Goal: Complete application form: Complete application form

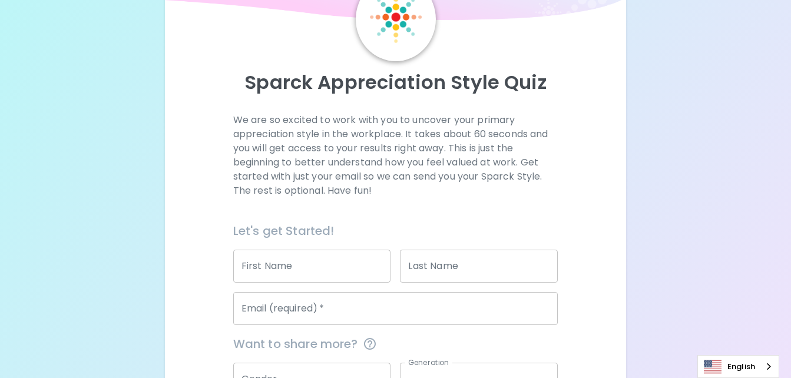
scroll to position [72, 0]
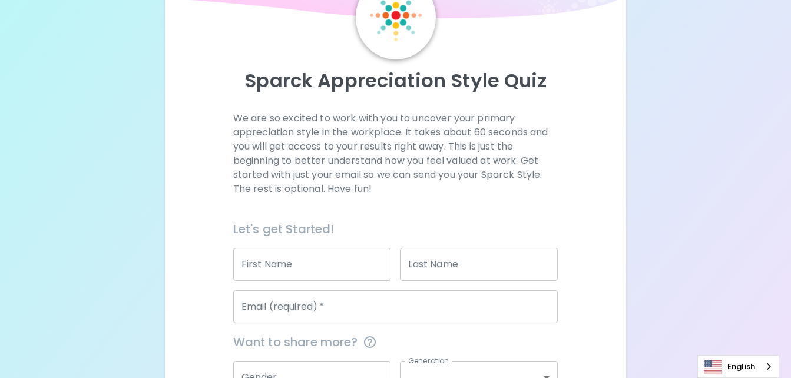
click at [320, 254] on input "First Name" at bounding box center [312, 264] width 158 height 33
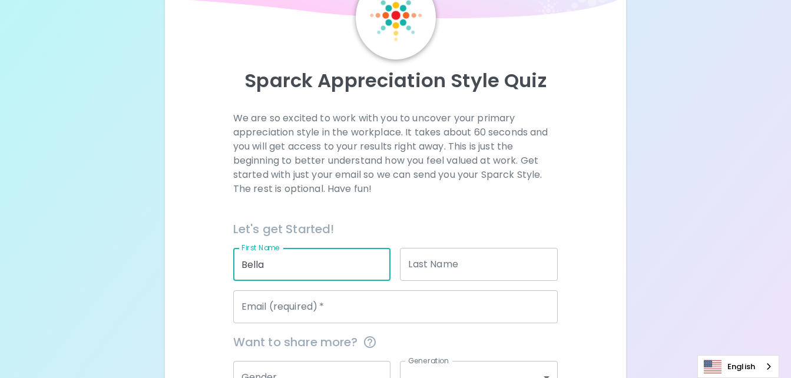
type input "Bella"
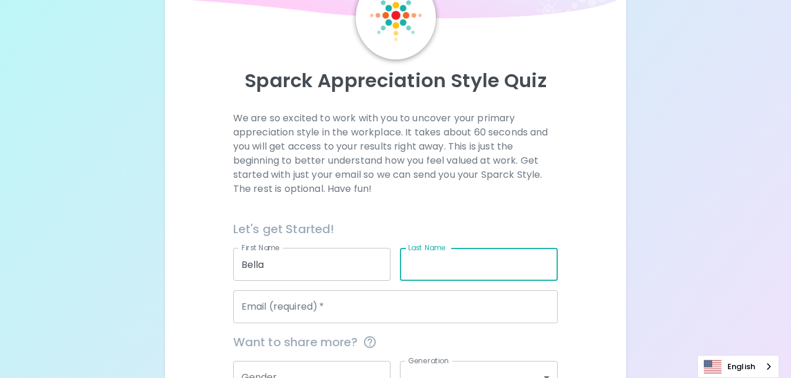
click at [423, 267] on input "Last Name" at bounding box center [479, 264] width 158 height 33
type input "[PERSON_NAME]"
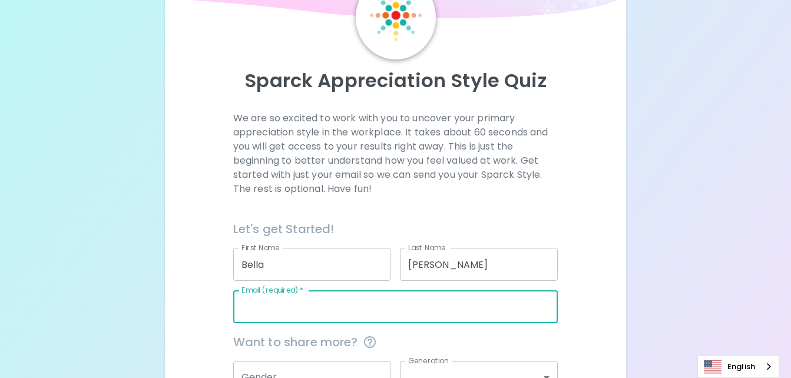
click at [250, 312] on input "Email (required)   *" at bounding box center [395, 306] width 325 height 33
type input "[EMAIL_ADDRESS][DOMAIN_NAME]"
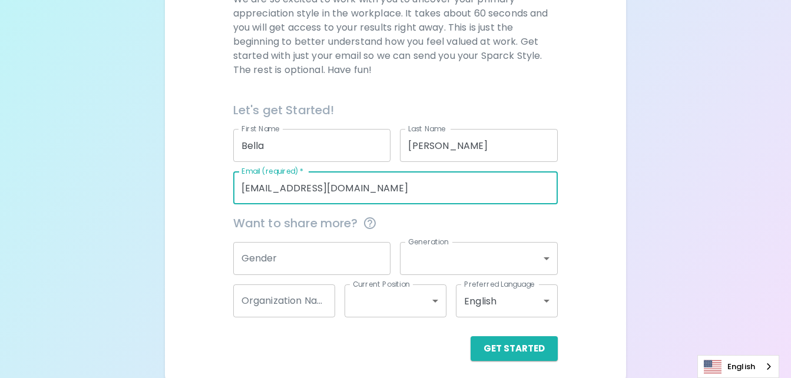
scroll to position [197, 0]
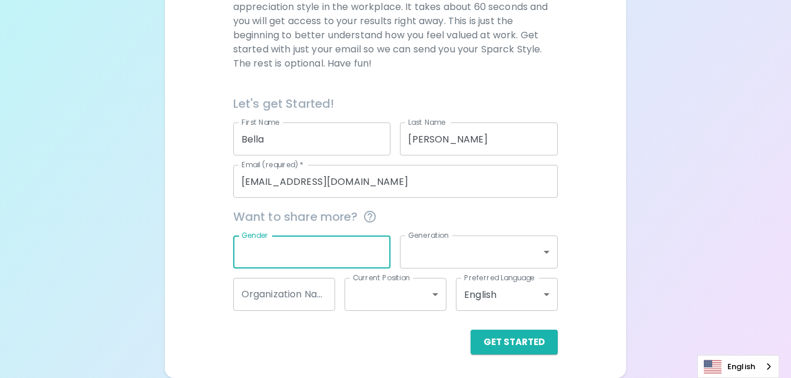
click at [332, 250] on input "Gender" at bounding box center [312, 252] width 158 height 33
drag, startPoint x: 415, startPoint y: 345, endPoint x: 494, endPoint y: 340, distance: 79.0
click at [494, 340] on div "Get Started" at bounding box center [395, 342] width 325 height 25
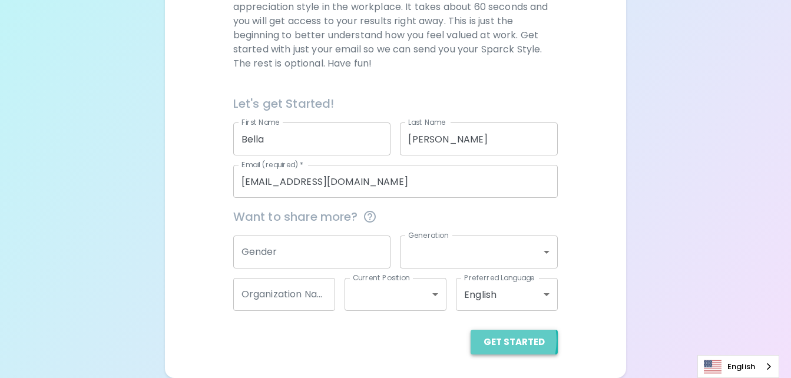
click at [494, 340] on button "Get Started" at bounding box center [514, 342] width 87 height 25
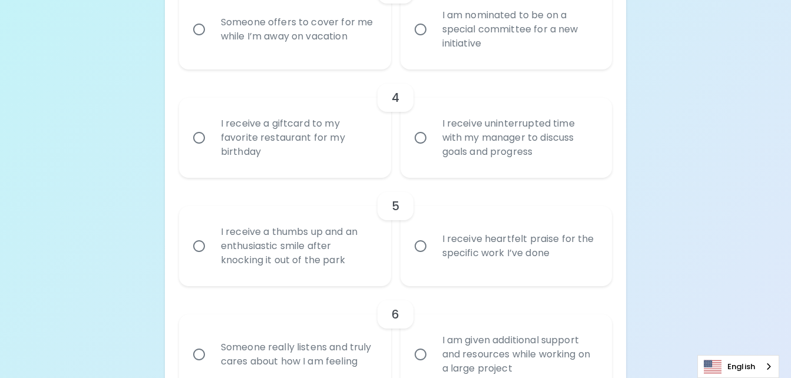
scroll to position [538, 0]
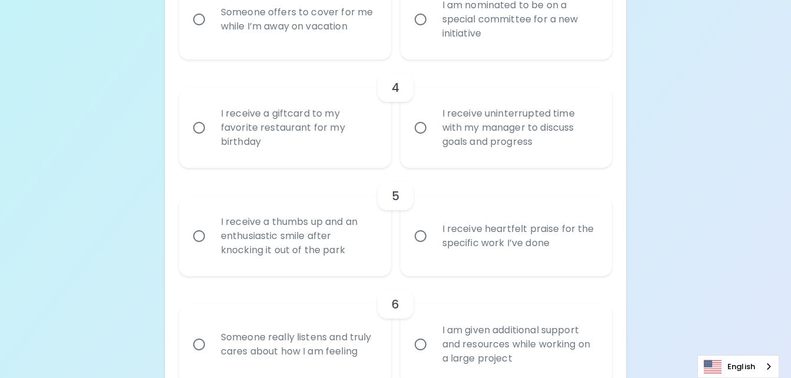
click at [330, 130] on div "I receive a giftcard to my favorite restaurant for my birthday" at bounding box center [297, 127] width 173 height 71
click at [211, 130] on input "I receive a giftcard to my favorite restaurant for my birthday" at bounding box center [199, 127] width 25 height 25
radio input "true"
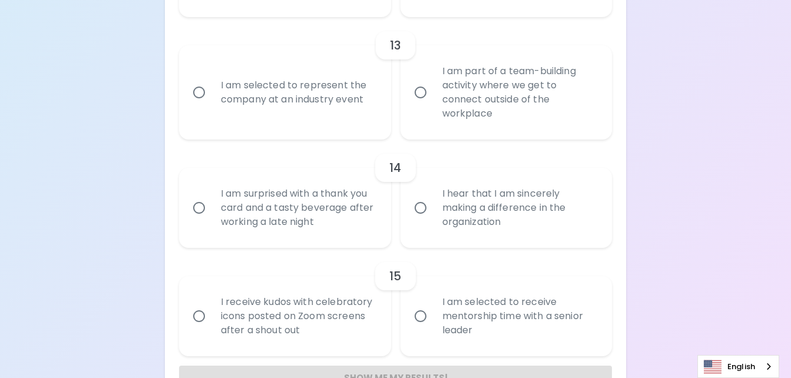
scroll to position [1615, 0]
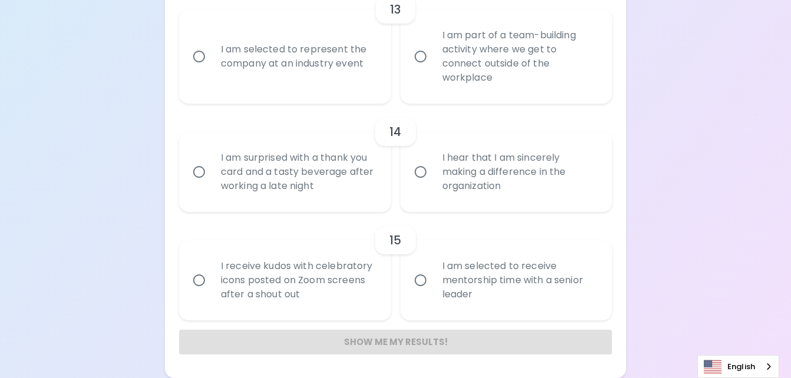
click at [458, 163] on div "I hear that I am sincerely making a difference in the organization" at bounding box center [519, 172] width 173 height 71
click at [433, 163] on input "I hear that I am sincerely making a difference in the organization" at bounding box center [420, 172] width 25 height 25
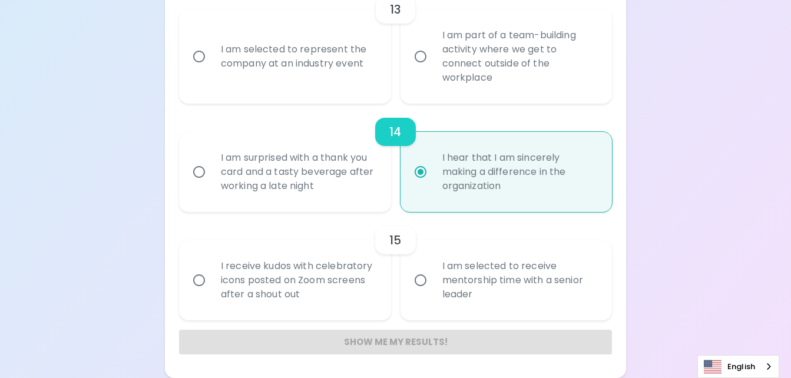
radio input "true"
click at [376, 142] on div "14" at bounding box center [395, 132] width 40 height 28
click at [336, 156] on div "I am surprised with a thank you card and a tasty beverage after working a late …" at bounding box center [297, 172] width 173 height 71
click at [211, 160] on input "I am surprised with a thank you card and a tasty beverage after working a late …" at bounding box center [199, 172] width 25 height 25
radio input "true"
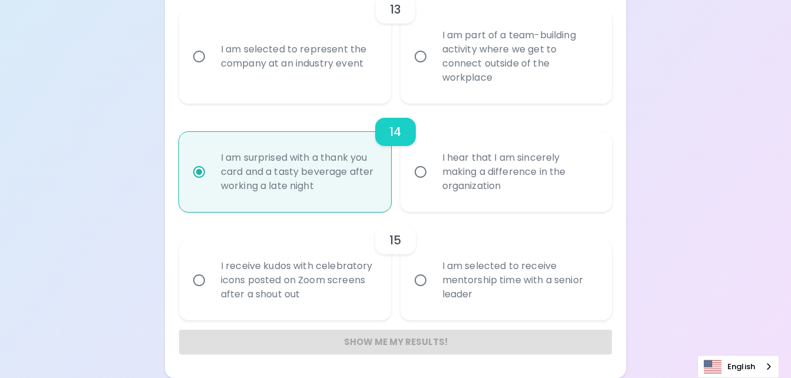
radio input "true"
click at [459, 173] on div "I hear that I am sincerely making a difference in the organization" at bounding box center [519, 172] width 173 height 71
click at [433, 173] on input "I hear that I am sincerely making a difference in the organization" at bounding box center [420, 172] width 25 height 25
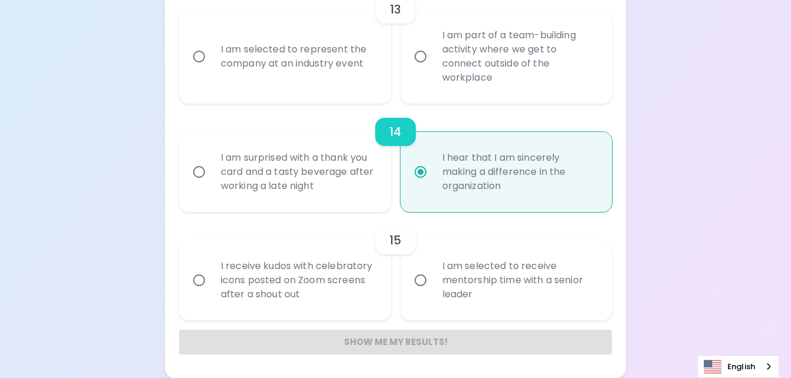
radio input "true"
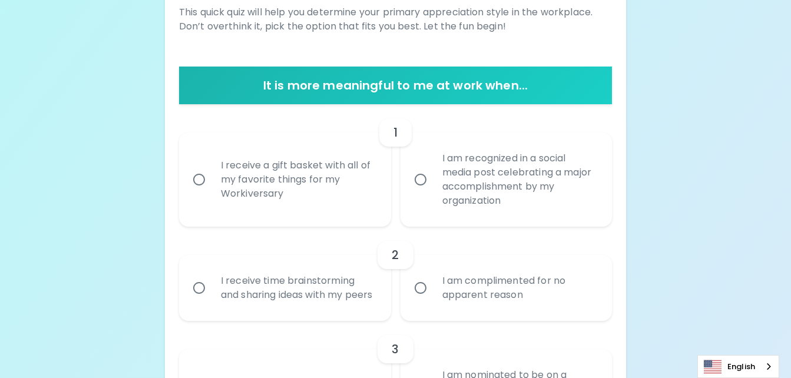
scroll to position [179, 0]
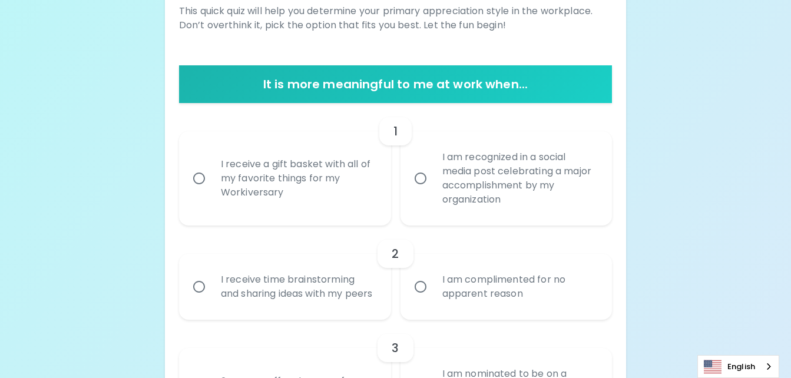
radio input "true"
click at [382, 190] on div "I receive a gift basket with all of my favorite things for my Workiversary" at bounding box center [297, 178] width 173 height 71
click at [211, 190] on input "I receive a gift basket with all of my favorite things for my Workiversary" at bounding box center [199, 178] width 25 height 25
radio input "false"
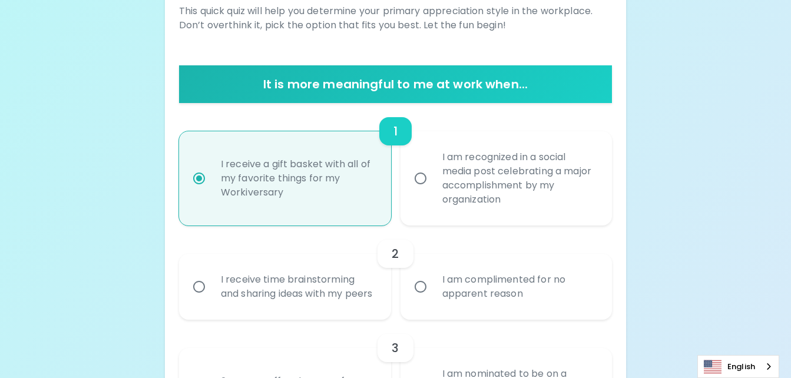
scroll to position [273, 0]
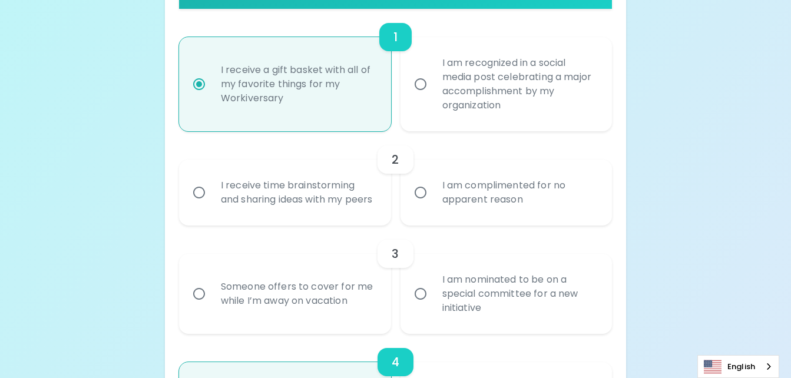
radio input "true"
click at [437, 219] on div "I am complimented for no apparent reason" at bounding box center [519, 192] width 173 height 57
click at [433, 205] on input "I am complimented for no apparent reason" at bounding box center [420, 192] width 25 height 25
radio input "false"
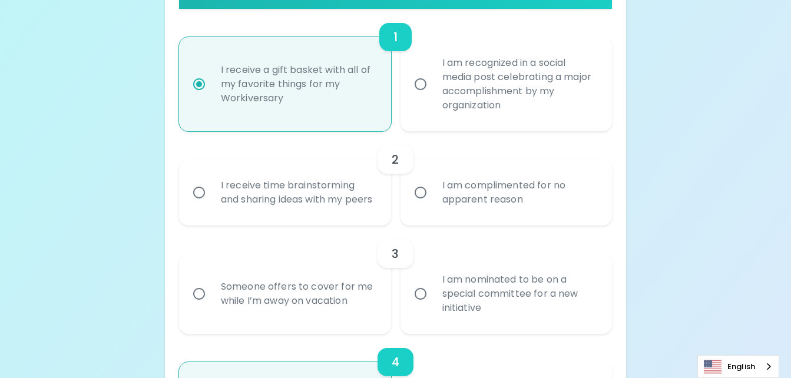
radio input "true"
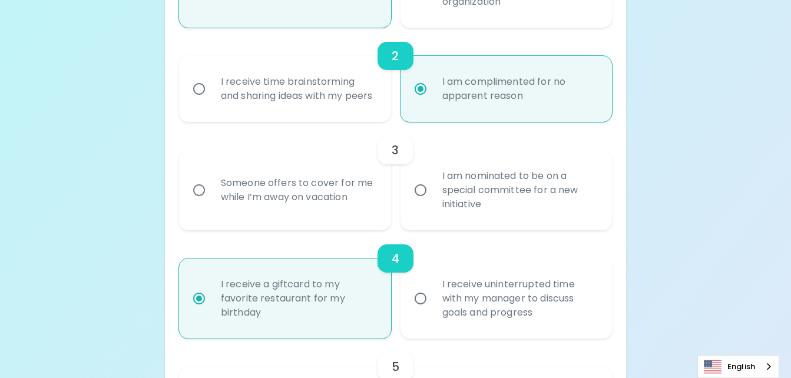
scroll to position [380, 0]
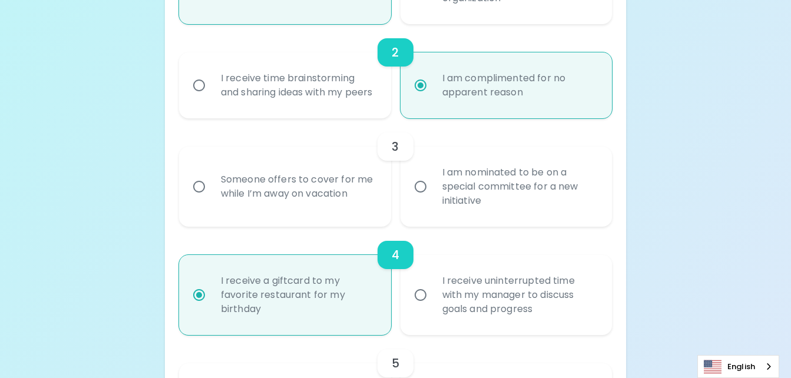
radio input "true"
click at [325, 208] on div "Someone offers to cover for me while I’m away on vacation" at bounding box center [297, 186] width 173 height 57
click at [211, 199] on input "Someone offers to cover for me while I’m away on vacation" at bounding box center [199, 186] width 25 height 25
radio input "false"
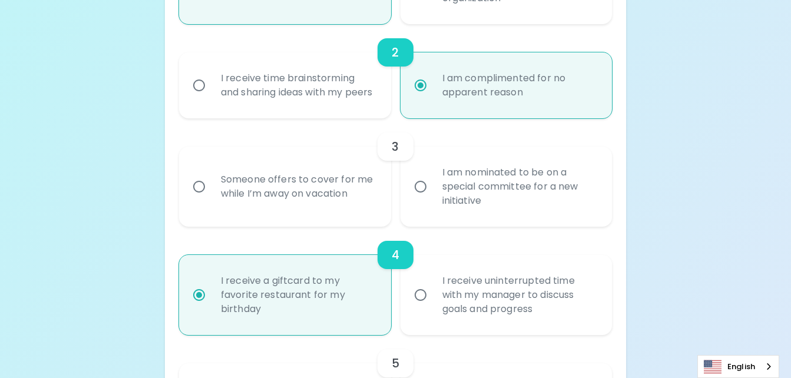
radio input "false"
radio input "true"
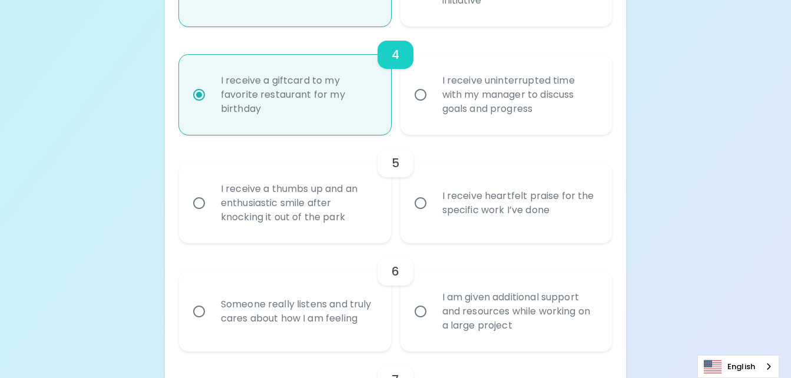
scroll to position [582, 0]
radio input "true"
click at [430, 214] on input "I receive heartfelt praise for the specific work I’ve done" at bounding box center [420, 202] width 25 height 25
radio input "false"
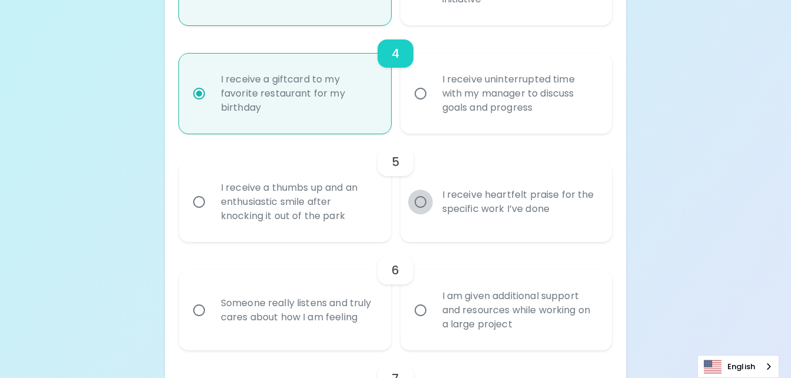
radio input "false"
radio input "true"
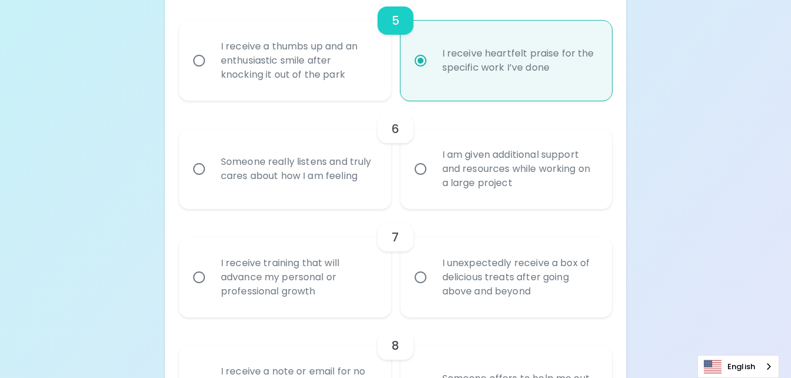
scroll to position [727, 0]
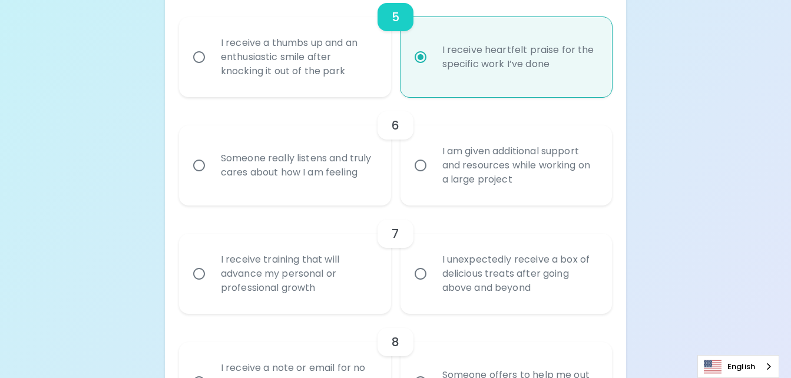
radio input "true"
click at [336, 178] on div "Someone really listens and truly cares about how I am feeling" at bounding box center [297, 165] width 173 height 57
click at [211, 178] on input "Someone really listens and truly cares about how I am feeling" at bounding box center [199, 165] width 25 height 25
radio input "false"
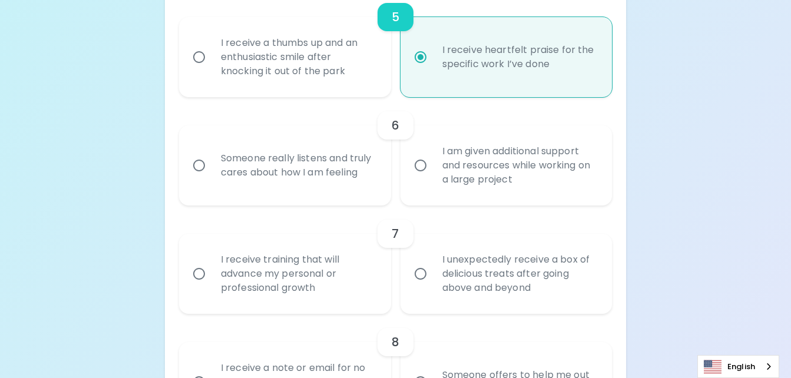
radio input "false"
radio input "true"
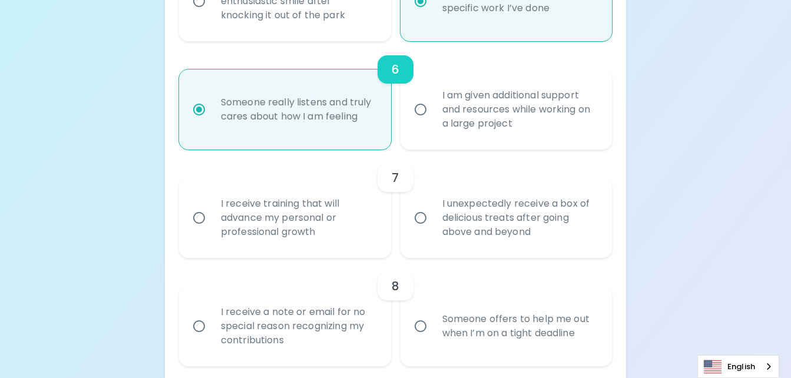
scroll to position [821, 0]
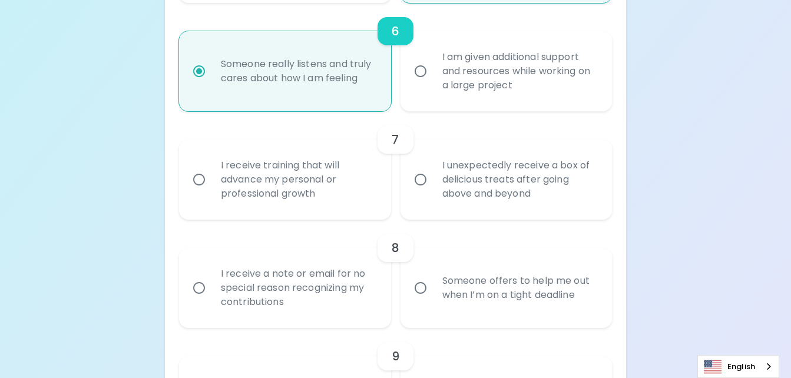
radio input "true"
click at [463, 188] on div "I unexpectedly receive a box of delicious treats after going above and beyond" at bounding box center [519, 179] width 173 height 71
click at [433, 188] on input "I unexpectedly receive a box of delicious treats after going above and beyond" at bounding box center [420, 179] width 25 height 25
radio input "false"
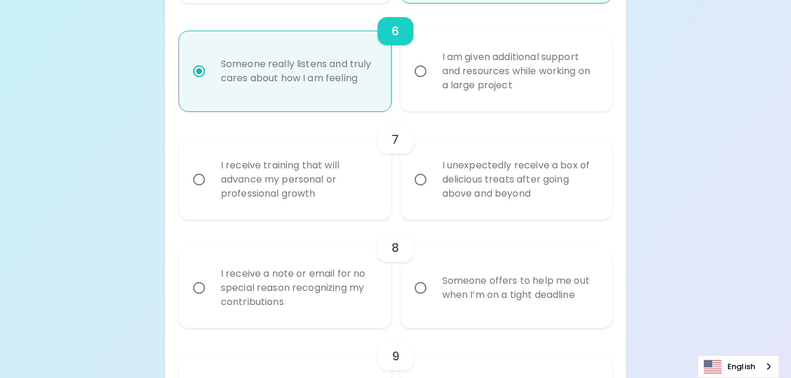
radio input "false"
radio input "true"
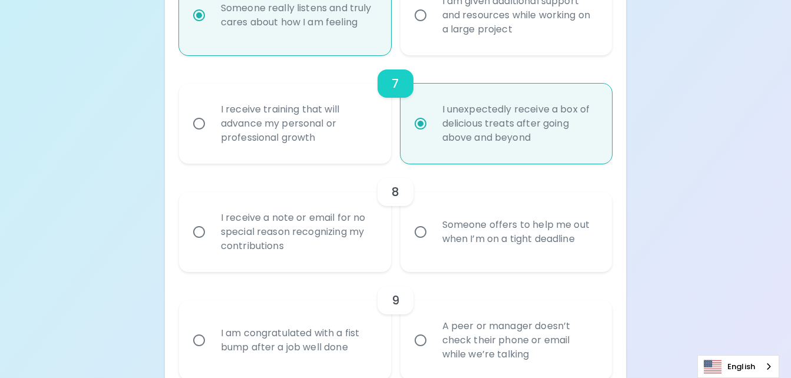
scroll to position [915, 0]
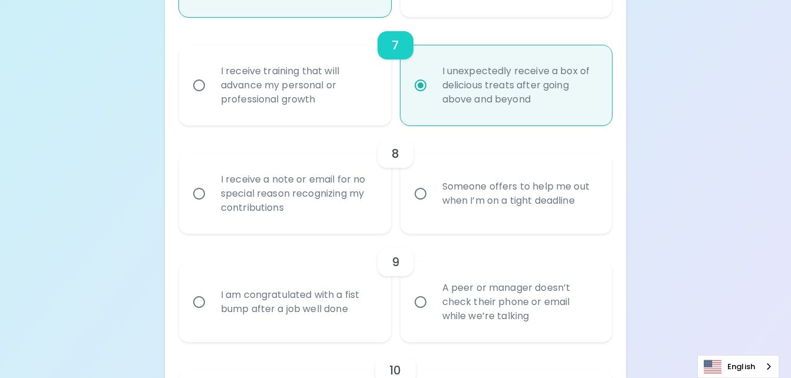
radio input "true"
click at [383, 183] on div "I receive a note or email for no special reason recognizing my contributions" at bounding box center [297, 193] width 173 height 71
click at [211, 183] on input "I receive a note or email for no special reason recognizing my contributions" at bounding box center [199, 193] width 25 height 25
radio input "false"
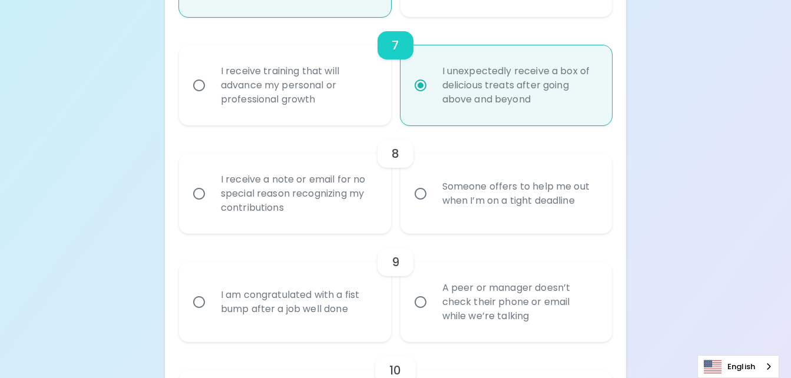
radio input "false"
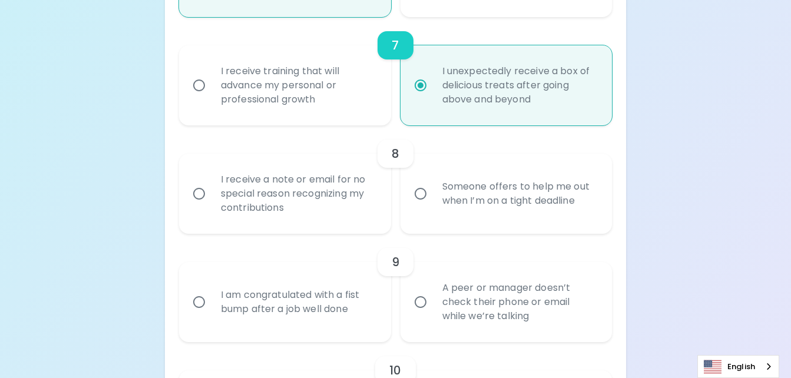
radio input "true"
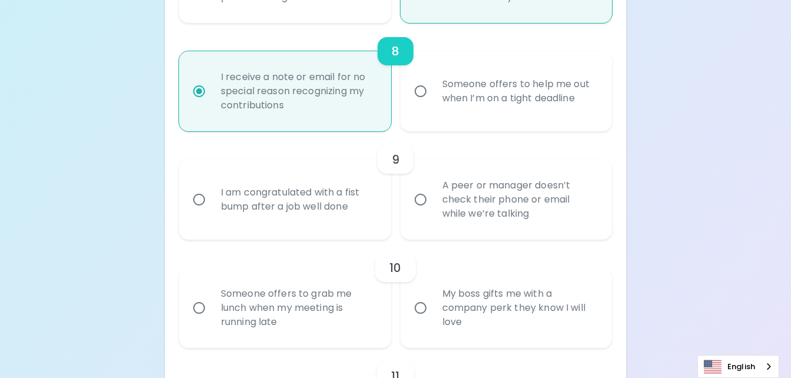
scroll to position [1022, 0]
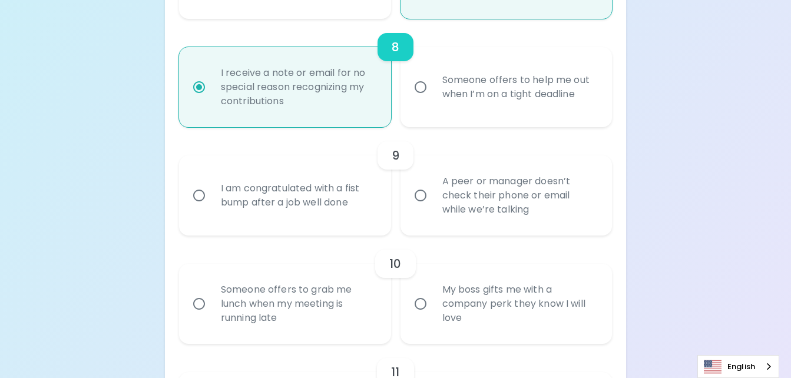
radio input "true"
click at [336, 170] on div "9" at bounding box center [395, 155] width 433 height 28
click at [321, 185] on div "I am congratulated with a fist bump after a job well done" at bounding box center [297, 195] width 173 height 57
click at [211, 185] on input "I am congratulated with a fist bump after a job well done" at bounding box center [199, 195] width 25 height 25
radio input "false"
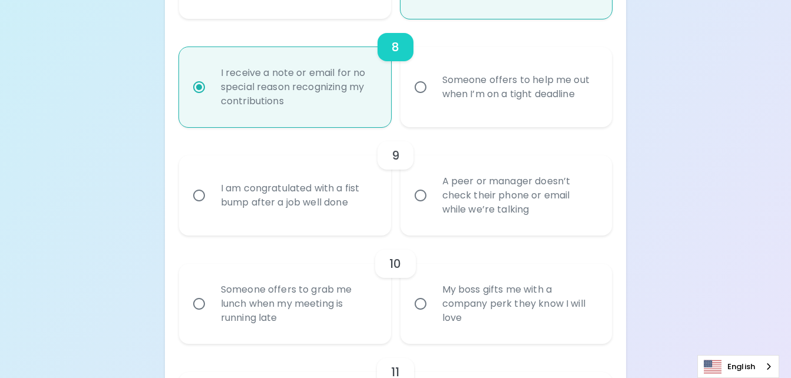
radio input "false"
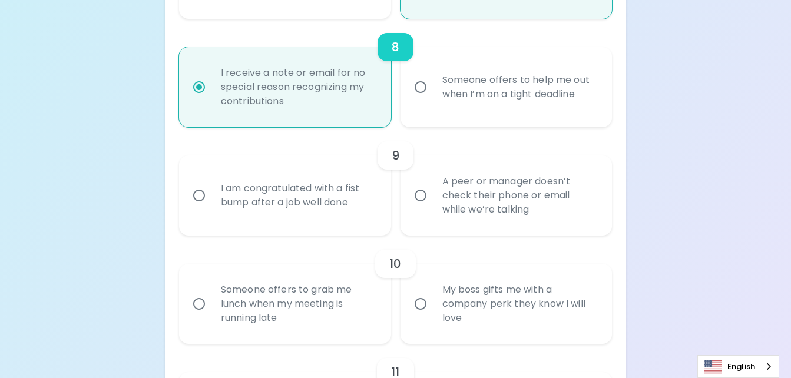
radio input "false"
radio input "true"
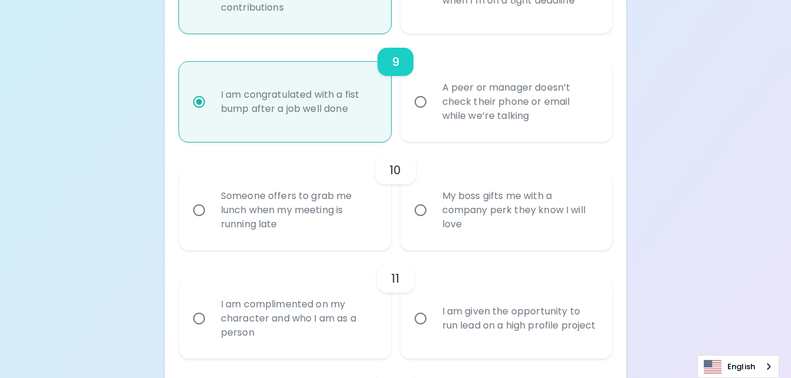
scroll to position [1116, 0]
radio input "true"
click at [501, 115] on div "A peer or manager doesn’t check their phone or email while we’re talking" at bounding box center [519, 101] width 173 height 71
click at [433, 114] on input "A peer or manager doesn’t check their phone or email while we’re talking" at bounding box center [420, 101] width 25 height 25
radio input "false"
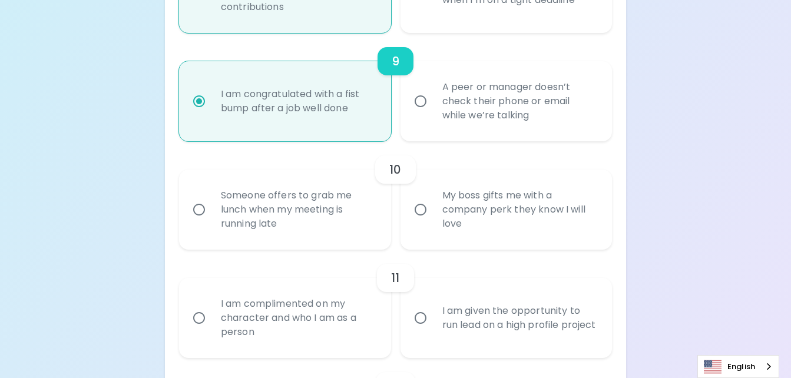
radio input "false"
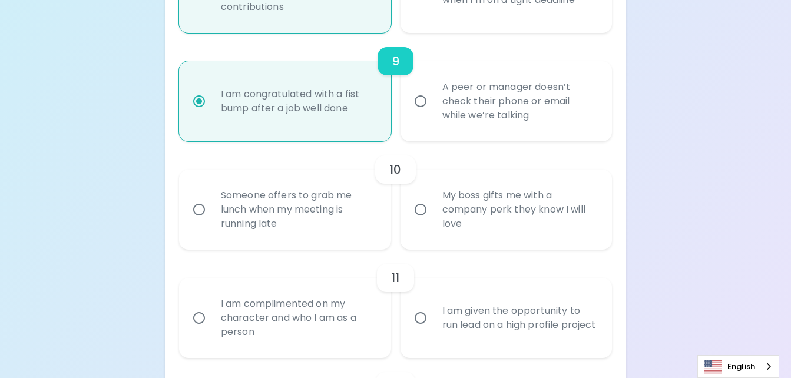
radio input "false"
radio input "true"
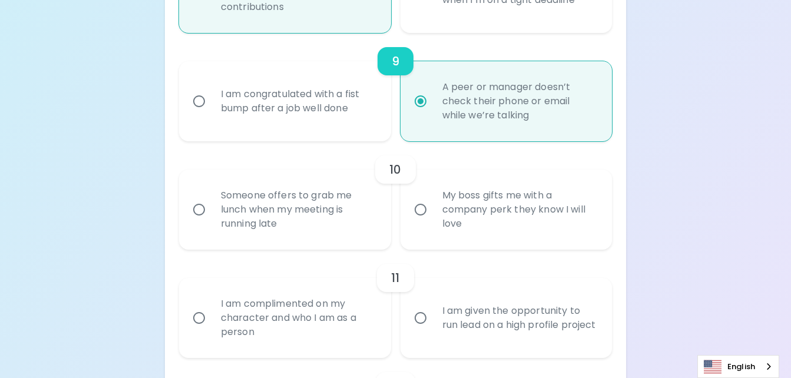
radio input "true"
click at [343, 230] on div "Someone offers to grab me lunch when my meeting is running late" at bounding box center [297, 209] width 173 height 71
click at [211, 222] on input "Someone offers to grab me lunch when my meeting is running late" at bounding box center [199, 209] width 25 height 25
radio input "false"
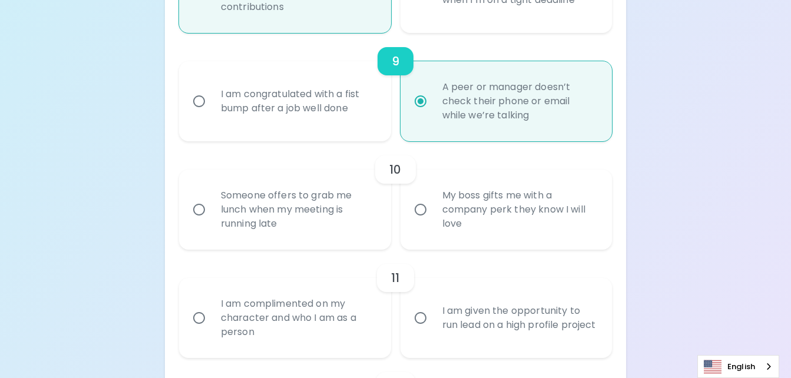
radio input "false"
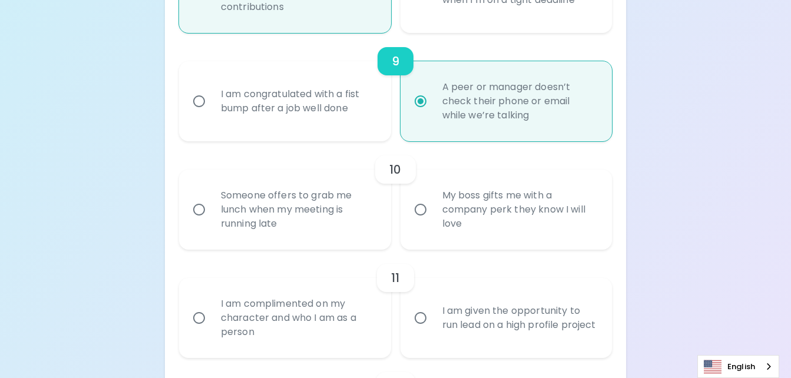
radio input "false"
radio input "true"
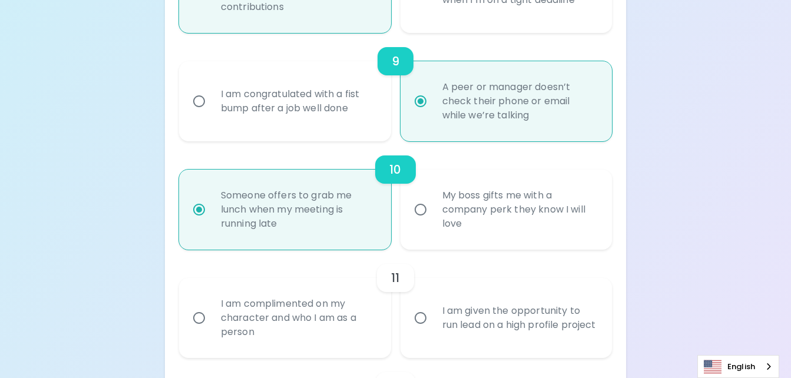
scroll to position [1210, 0]
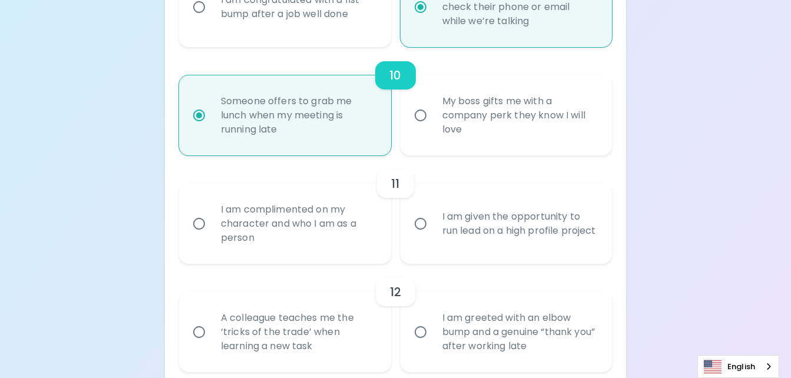
radio input "true"
click at [366, 254] on div "I am complimented on my character and who I am as a person" at bounding box center [297, 223] width 173 height 71
click at [211, 236] on input "I am complimented on my character and who I am as a person" at bounding box center [199, 223] width 25 height 25
radio input "false"
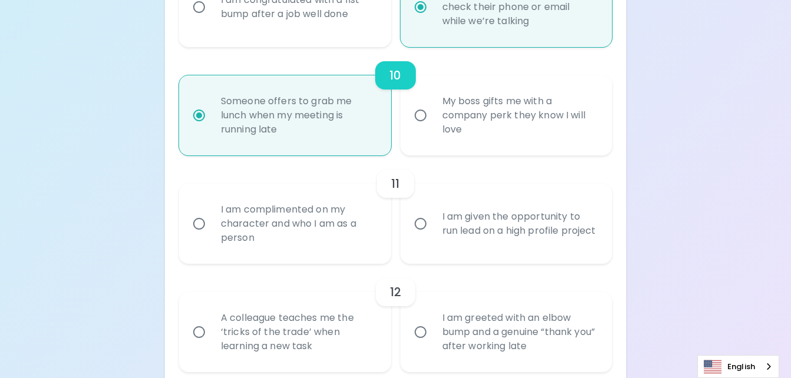
radio input "false"
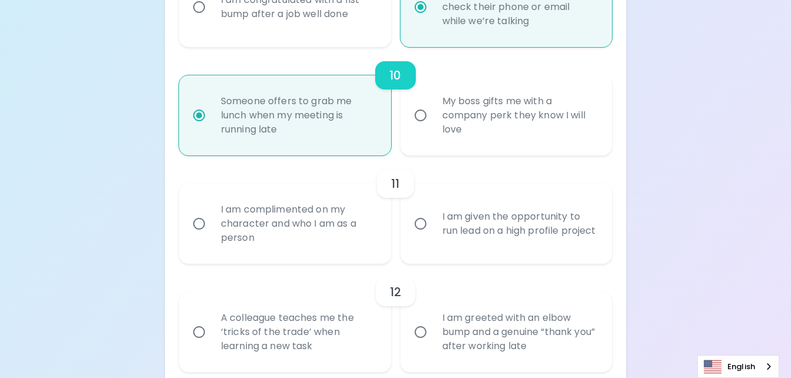
radio input "false"
radio input "true"
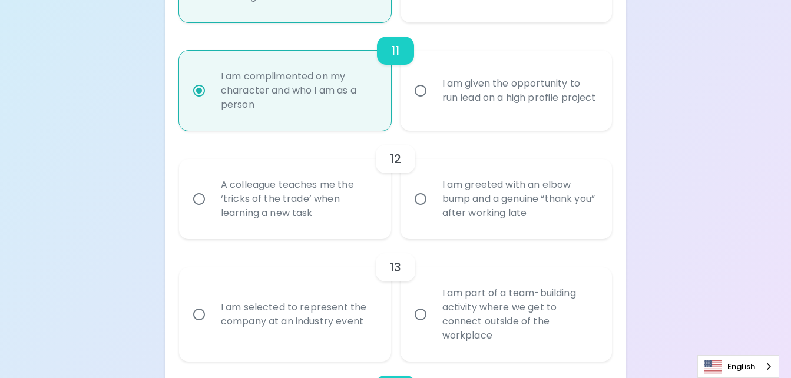
scroll to position [1345, 0]
radio input "true"
click at [375, 233] on div "A colleague teaches me the ‘tricks of the trade’ when learning a new task" at bounding box center [297, 198] width 173 height 71
click at [211, 210] on input "A colleague teaches me the ‘tricks of the trade’ when learning a new task" at bounding box center [199, 198] width 25 height 25
radio input "false"
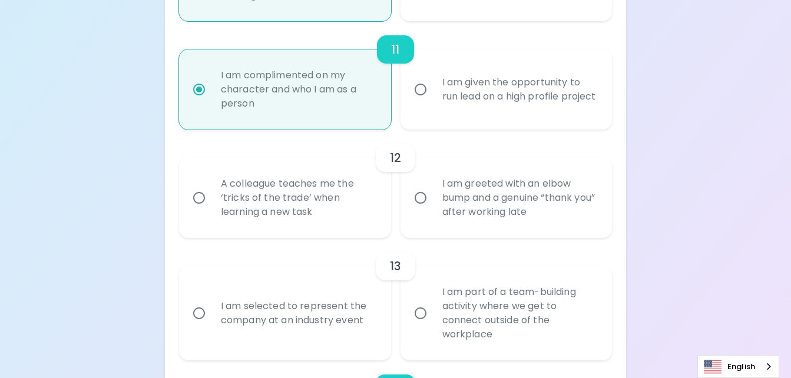
radio input "false"
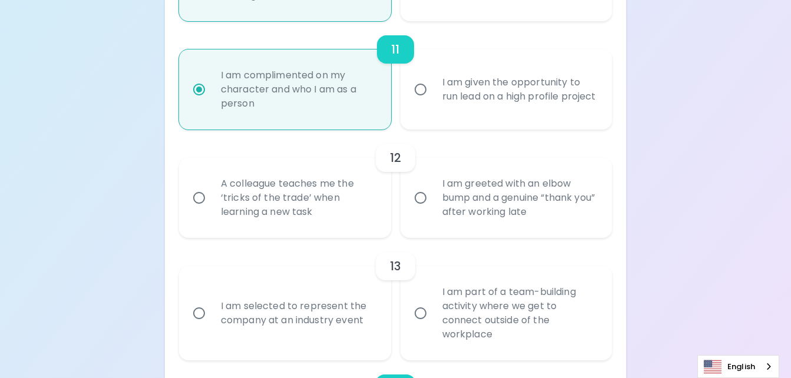
radio input "false"
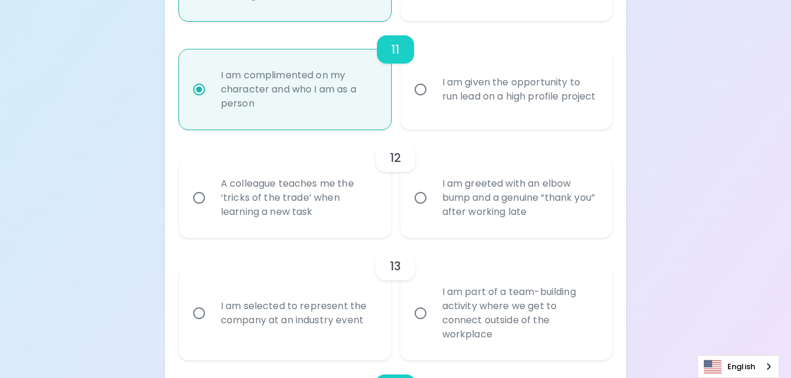
radio input "true"
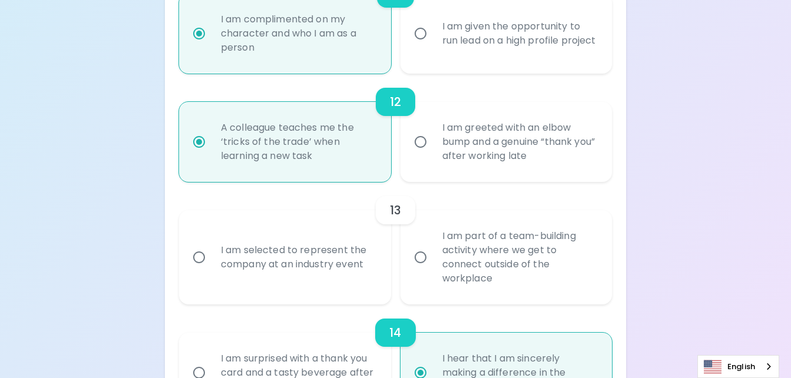
scroll to position [1439, 0]
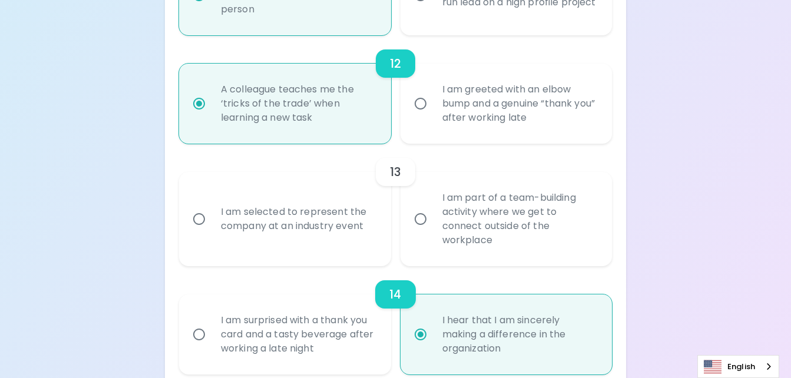
radio input "true"
click at [364, 237] on div "I am selected to represent the company at an industry event" at bounding box center [297, 219] width 173 height 57
click at [211, 231] on input "I am selected to represent the company at an industry event" at bounding box center [199, 219] width 25 height 25
radio input "false"
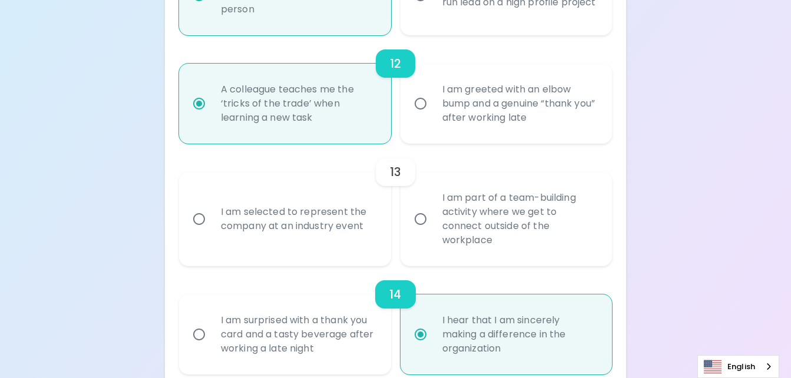
radio input "false"
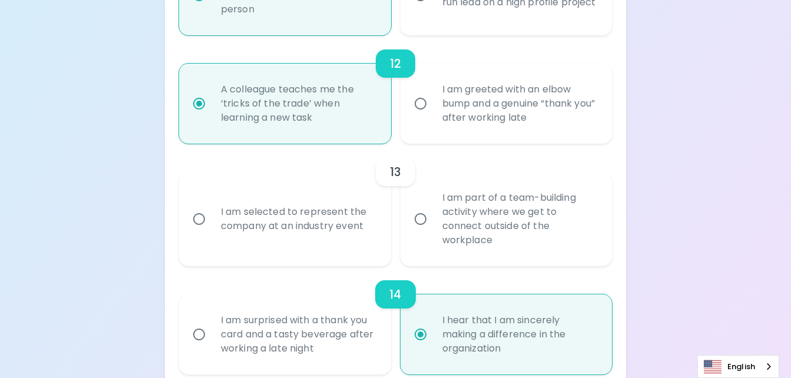
radio input "false"
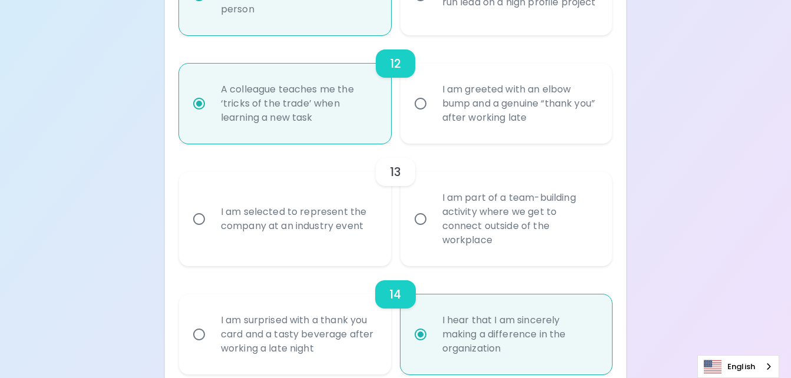
radio input "true"
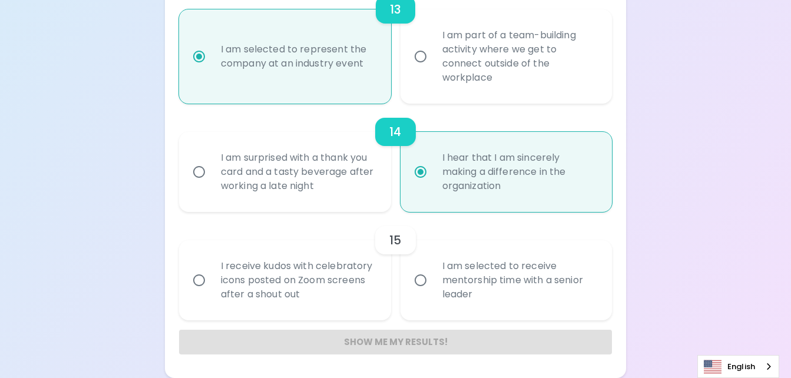
scroll to position [1615, 0]
radio input "true"
click at [438, 270] on div "I am selected to receive mentorship time with a senior leader" at bounding box center [519, 280] width 173 height 71
click at [433, 270] on input "I am selected to receive mentorship time with a senior leader" at bounding box center [420, 280] width 25 height 25
radio input "false"
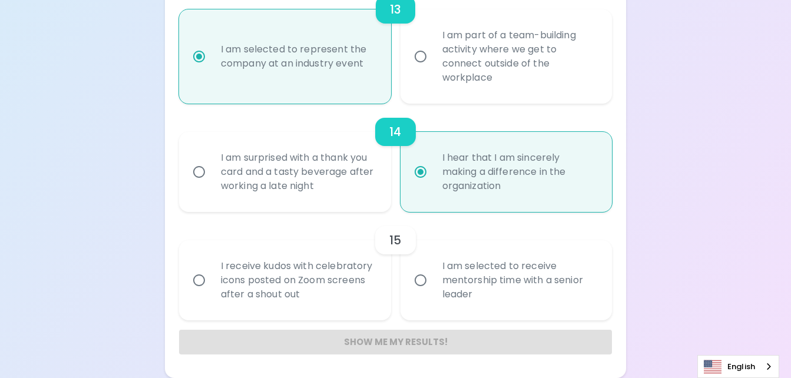
radio input "false"
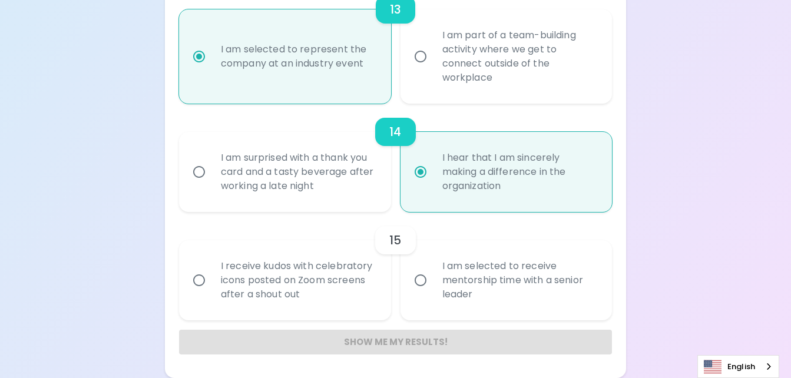
radio input "false"
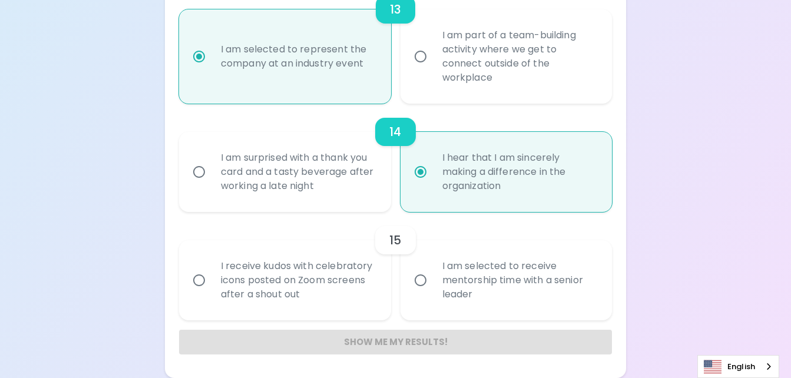
radio input "false"
radio input "true"
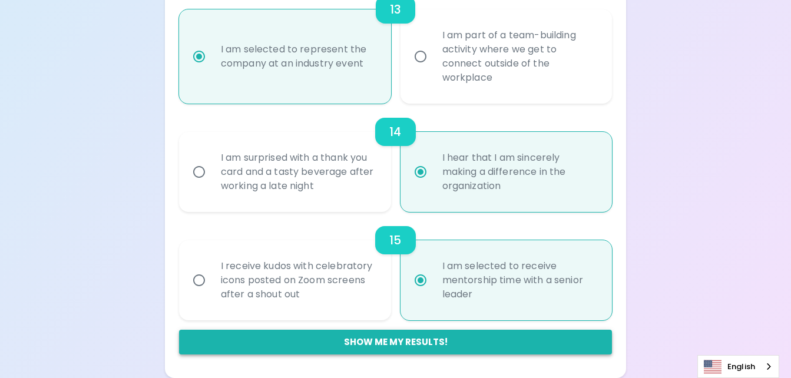
radio input "true"
click at [438, 340] on button "Show me my results!" at bounding box center [395, 342] width 433 height 25
radio input "false"
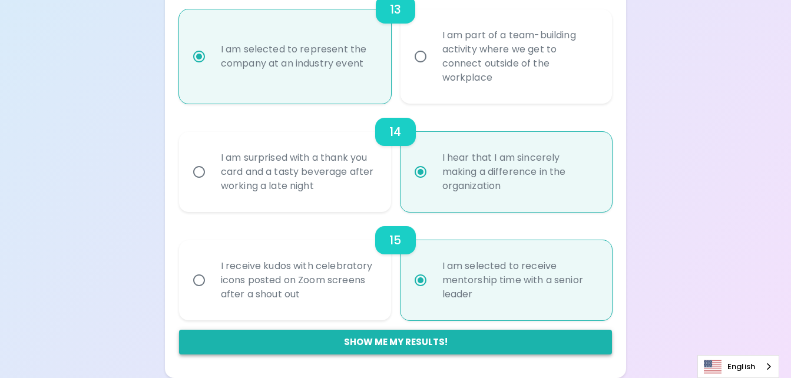
radio input "false"
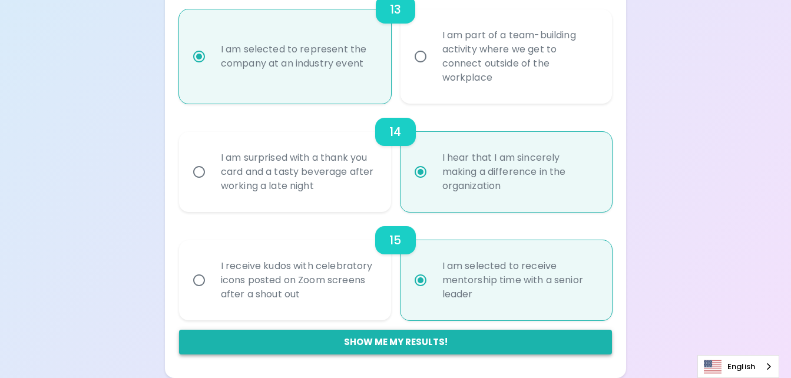
radio input "false"
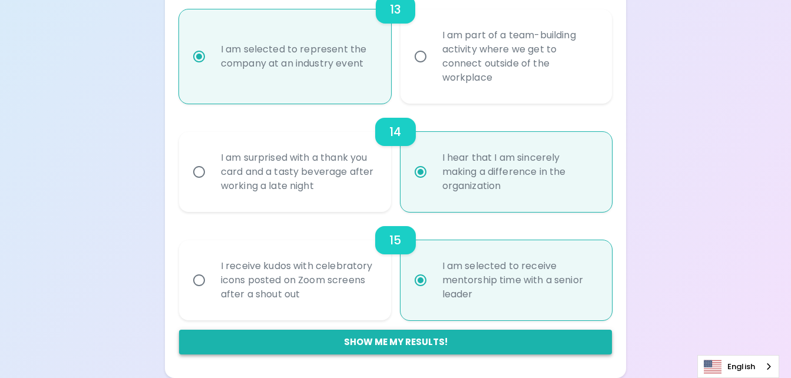
radio input "false"
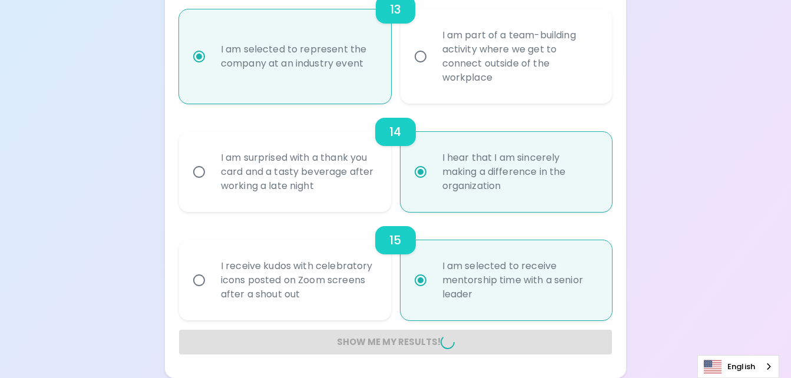
radio input "false"
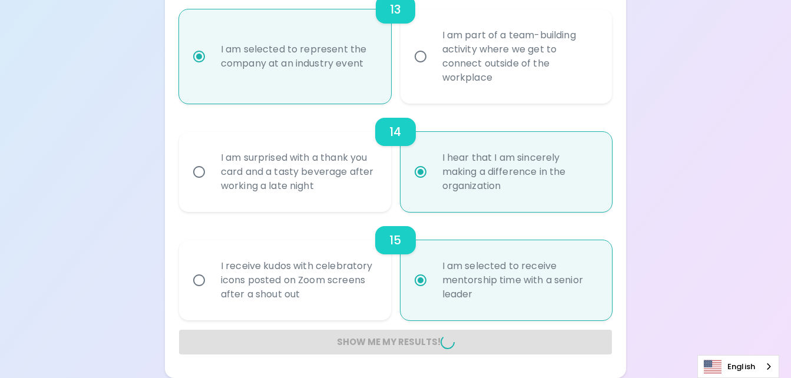
radio input "false"
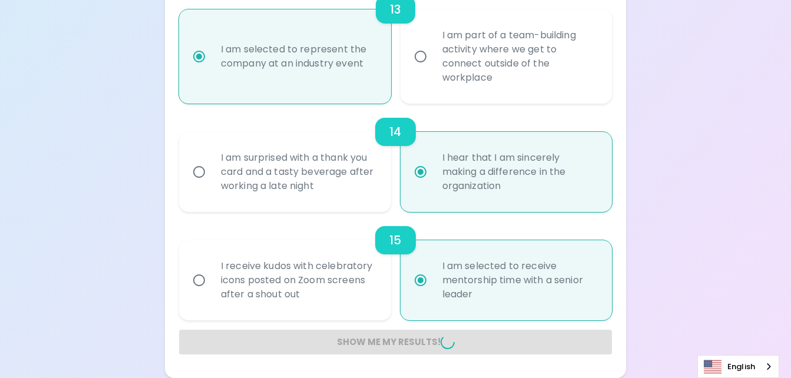
radio input "false"
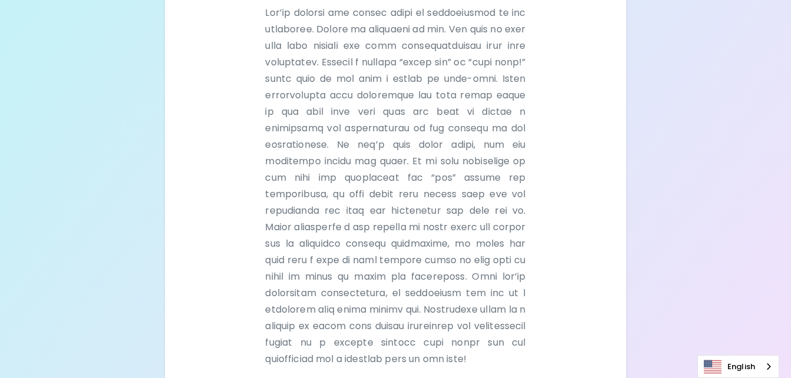
scroll to position [397, 0]
